Goal: Task Accomplishment & Management: Use online tool/utility

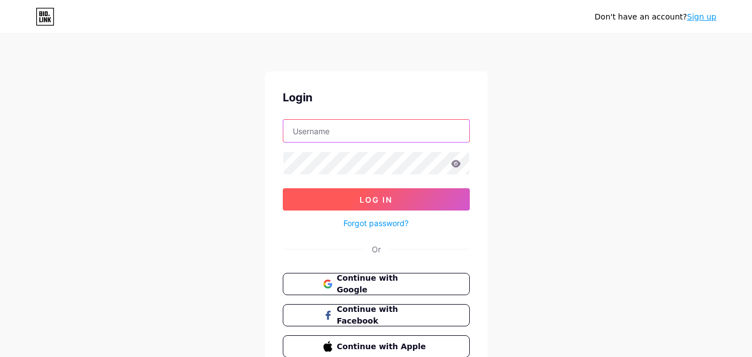
type input "[EMAIL_ADDRESS][DOMAIN_NAME]"
click at [339, 200] on button "Log In" at bounding box center [376, 199] width 187 height 22
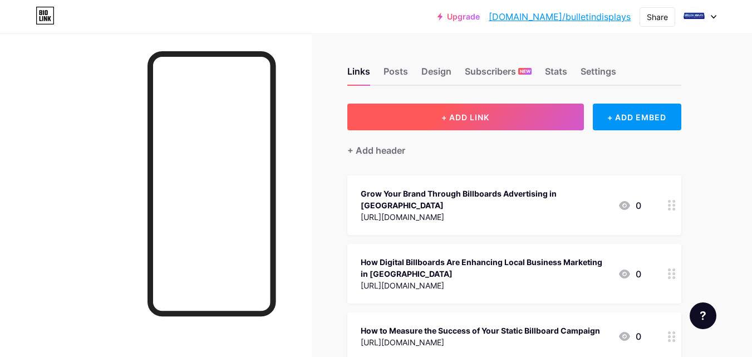
click at [518, 119] on button "+ ADD LINK" at bounding box center [465, 116] width 236 height 27
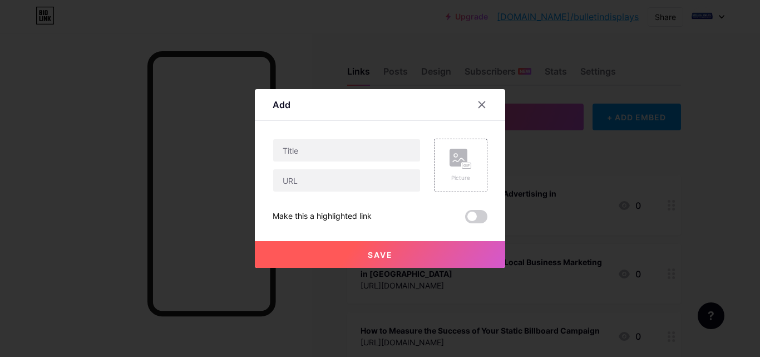
click at [306, 164] on div at bounding box center [347, 165] width 148 height 53
click at [309, 171] on input "text" at bounding box center [346, 180] width 147 height 22
paste input "[URL][DOMAIN_NAME]"
type input "[URL][DOMAIN_NAME]"
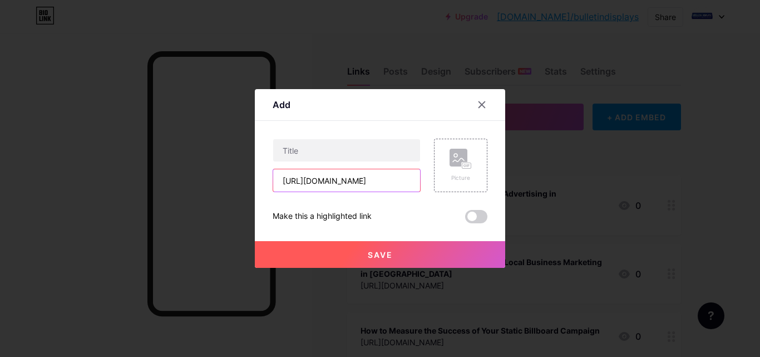
scroll to position [0, 0]
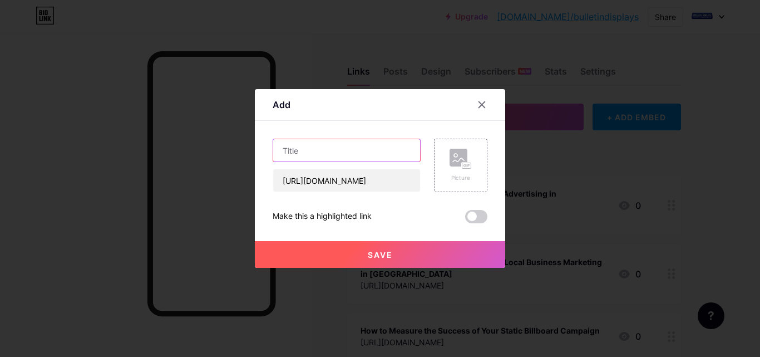
click at [292, 155] on input "text" at bounding box center [346, 150] width 147 height 22
paste input "Maximizing Brand Visibility with Billboards in [GEOGRAPHIC_DATA] and Beyond"
type input "Maximizing Brand Visibility with Billboards in [GEOGRAPHIC_DATA] and Beyond"
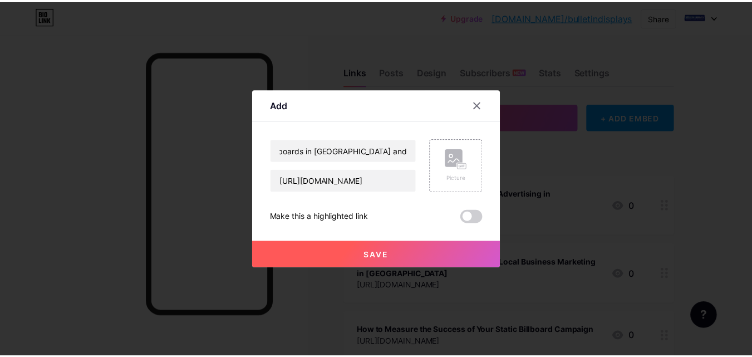
scroll to position [0, 0]
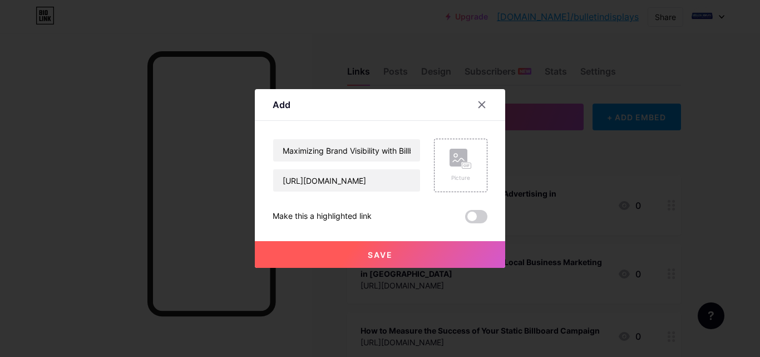
click at [368, 250] on span "Save" at bounding box center [380, 254] width 25 height 9
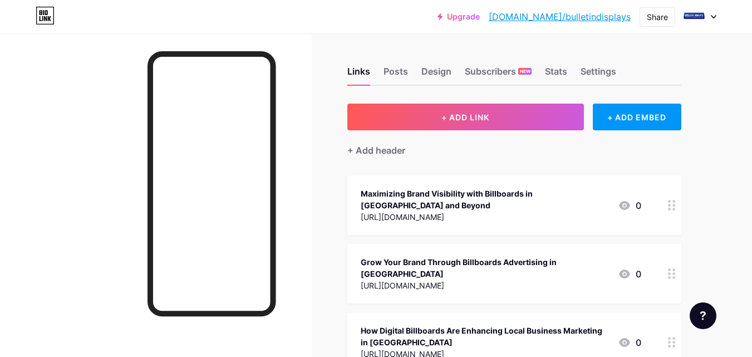
click at [411, 189] on div "Maximizing Brand Visibility with Billboards in [GEOGRAPHIC_DATA] and Beyond" at bounding box center [485, 199] width 248 height 23
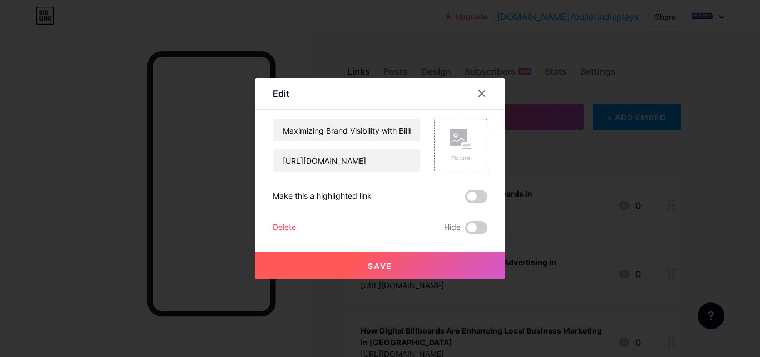
click at [389, 259] on button "Save" at bounding box center [380, 265] width 250 height 27
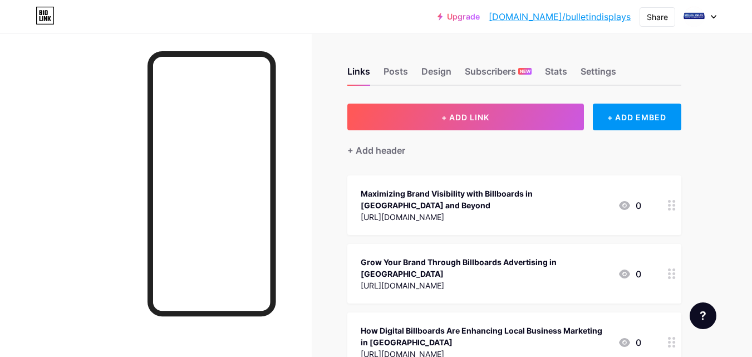
click at [556, 14] on link "[DOMAIN_NAME]/bulletindisplays" at bounding box center [560, 16] width 142 height 13
